Goal: Information Seeking & Learning: Understand process/instructions

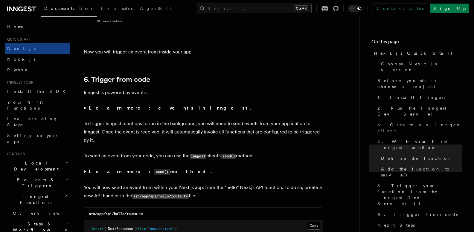
scroll to position [2973, 0]
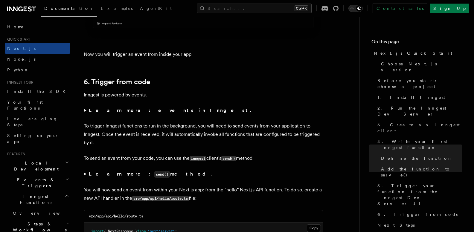
click at [85, 109] on summary "Learn more: events in Inngest." at bounding box center [203, 110] width 239 height 8
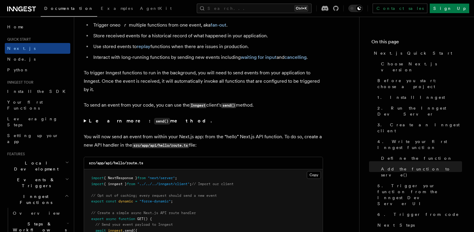
scroll to position [3091, 0]
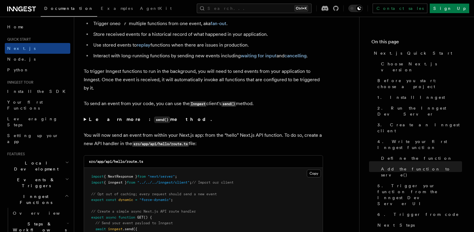
click at [84, 118] on summary "Learn more: send() method." at bounding box center [203, 119] width 239 height 9
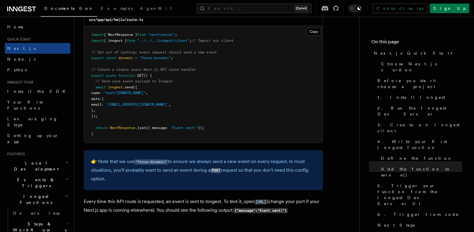
scroll to position [3299, 0]
click at [159, 75] on pre "import { NextResponse } from "next/server" ; import { inngest } from "../../../…" at bounding box center [203, 84] width 239 height 117
click at [228, 111] on pre "import { NextResponse } from "next/server" ; import { inngest } from "../../../…" at bounding box center [203, 84] width 239 height 117
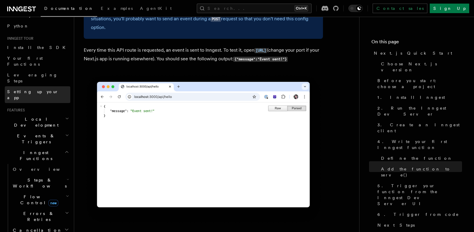
scroll to position [45, 0]
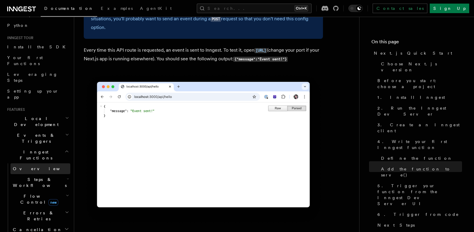
click at [33, 164] on link "Overview" at bounding box center [40, 169] width 60 height 11
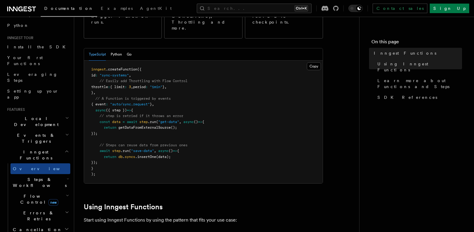
scroll to position [121, 0]
click at [126, 109] on pre "inngest .createFunction ({ id : "sync-systems" , // Easily add Throttling with …" at bounding box center [203, 122] width 239 height 123
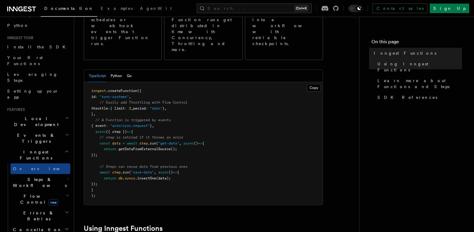
scroll to position [96, 0]
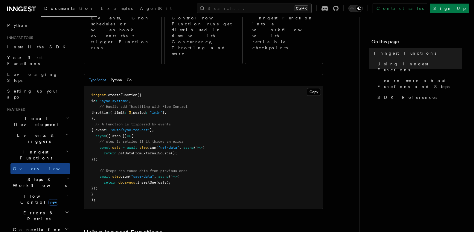
click at [204, 94] on pre "inngest .createFunction ({ id : "sync-systems" , // Easily add Throttling with …" at bounding box center [203, 147] width 239 height 123
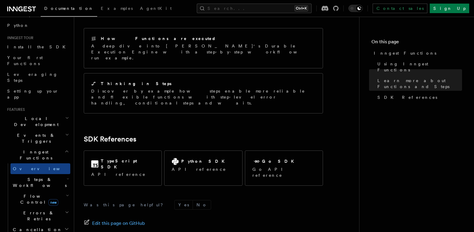
scroll to position [480, 0]
click at [26, 177] on span "Steps & Workflows" at bounding box center [38, 183] width 56 height 12
click at [28, 194] on span "Overview" at bounding box center [50, 196] width 62 height 5
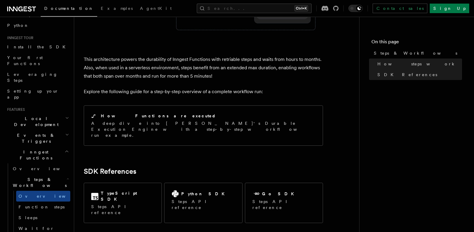
scroll to position [592, 0]
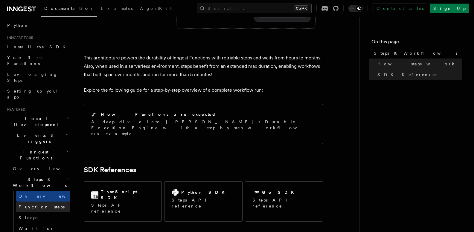
click at [31, 205] on span "Function steps" at bounding box center [42, 207] width 46 height 5
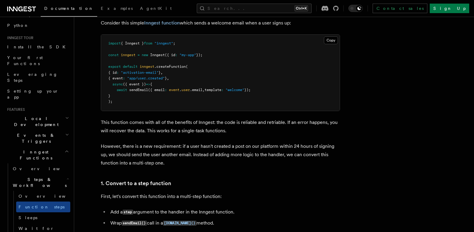
scroll to position [231, 0]
click at [188, 92] on span "user" at bounding box center [186, 91] width 8 height 4
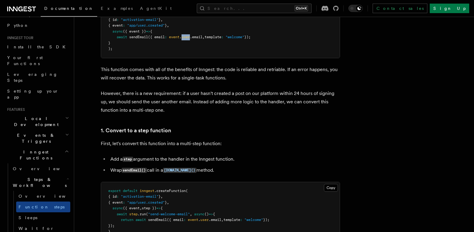
scroll to position [283, 0]
